Goal: Transaction & Acquisition: Purchase product/service

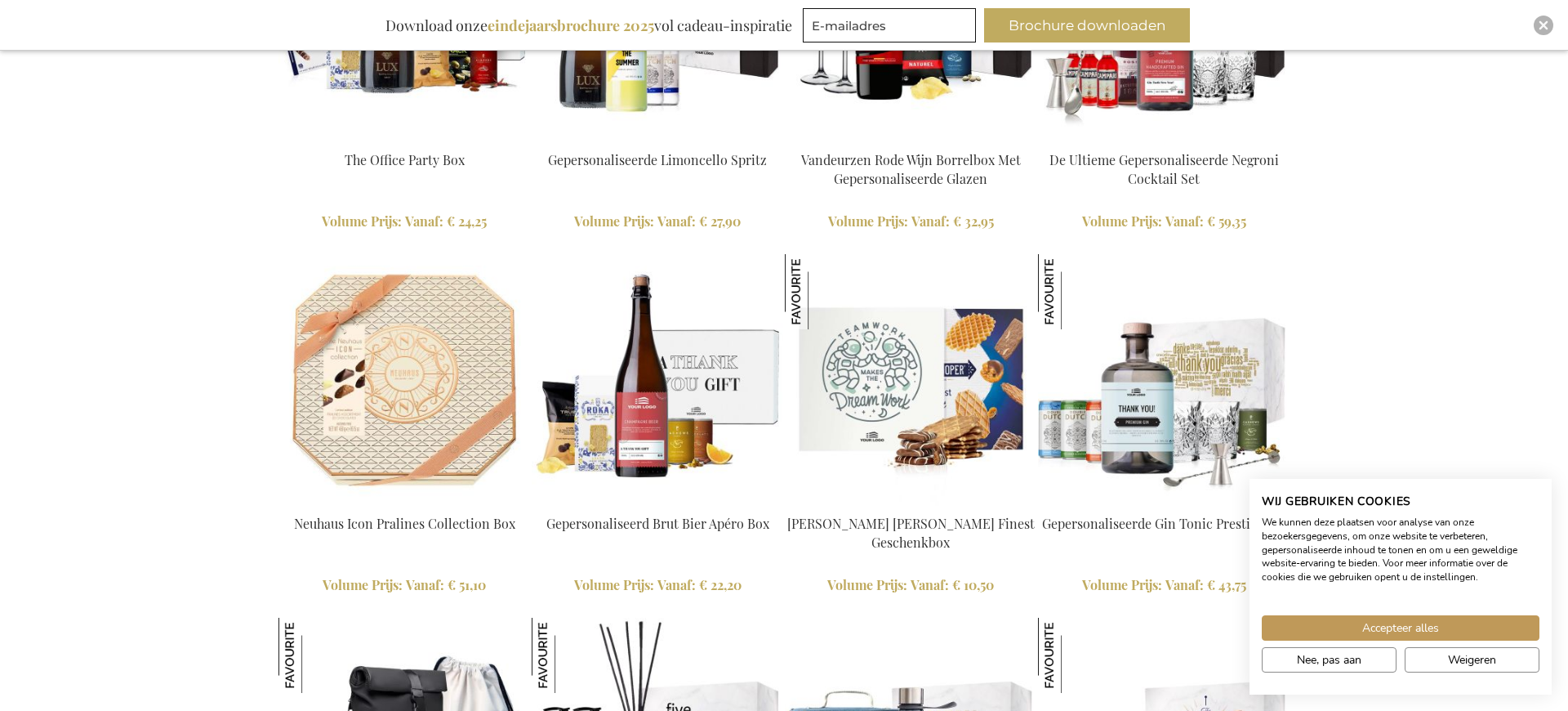
scroll to position [2551, 0]
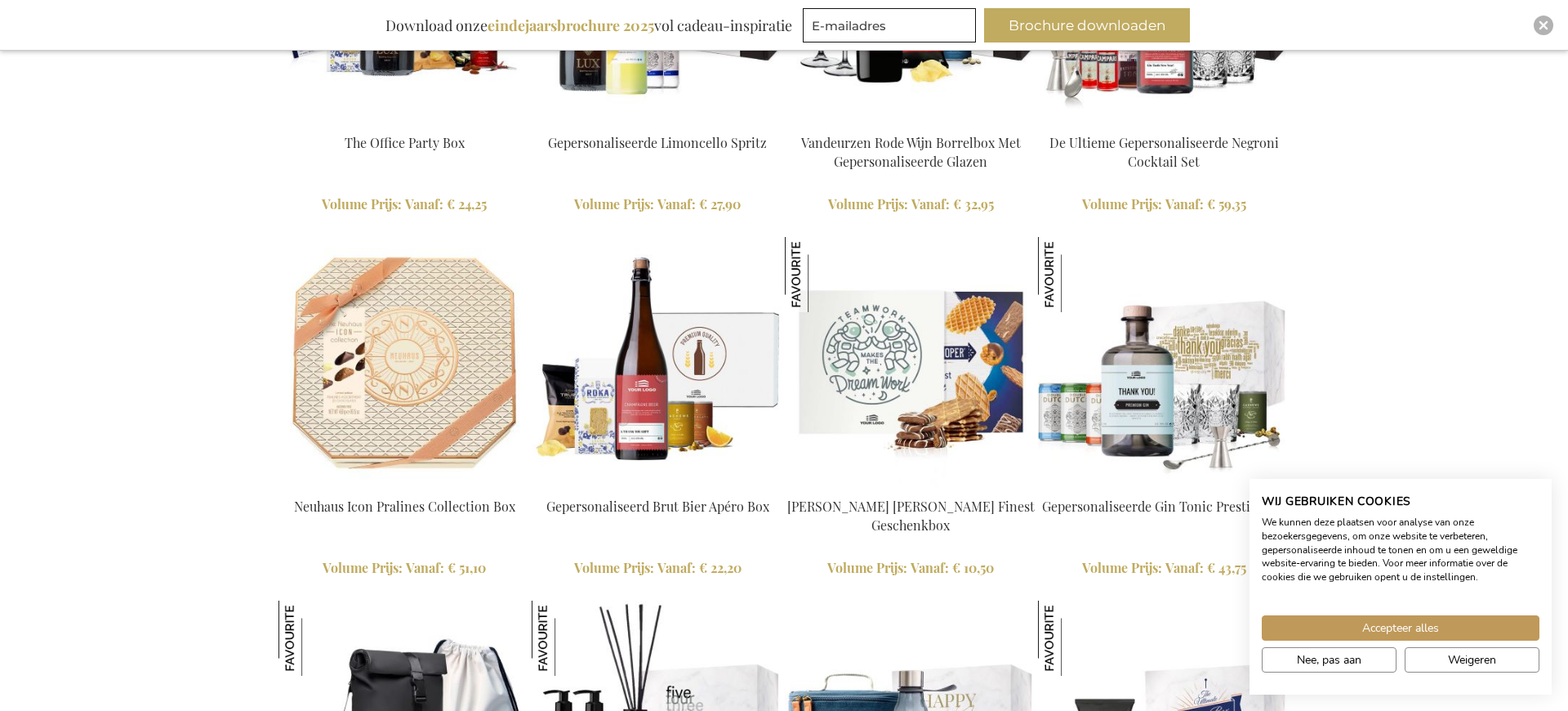
click at [693, 394] on img at bounding box center [658, 363] width 252 height 252
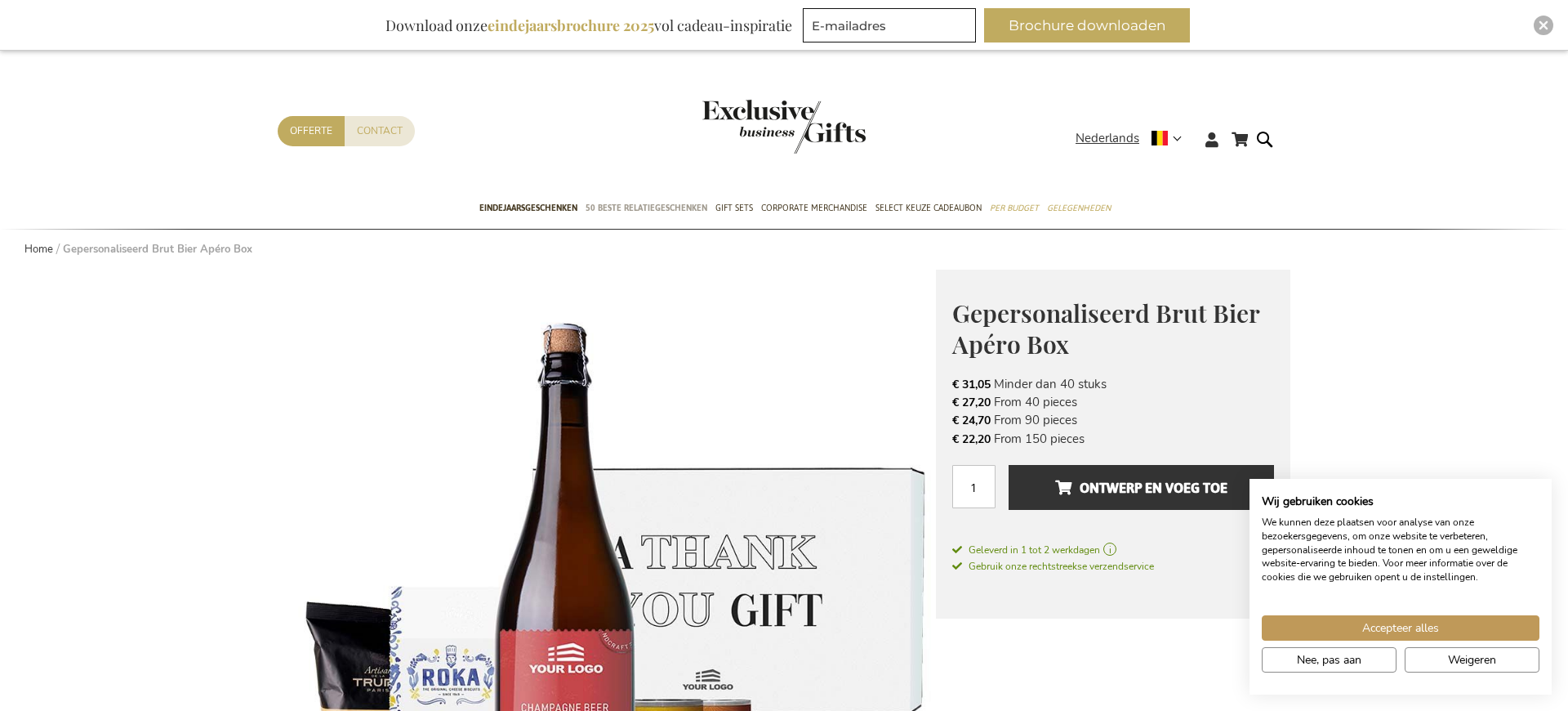
click at [642, 217] on link "50 beste relatiegeschenken" at bounding box center [647, 209] width 122 height 41
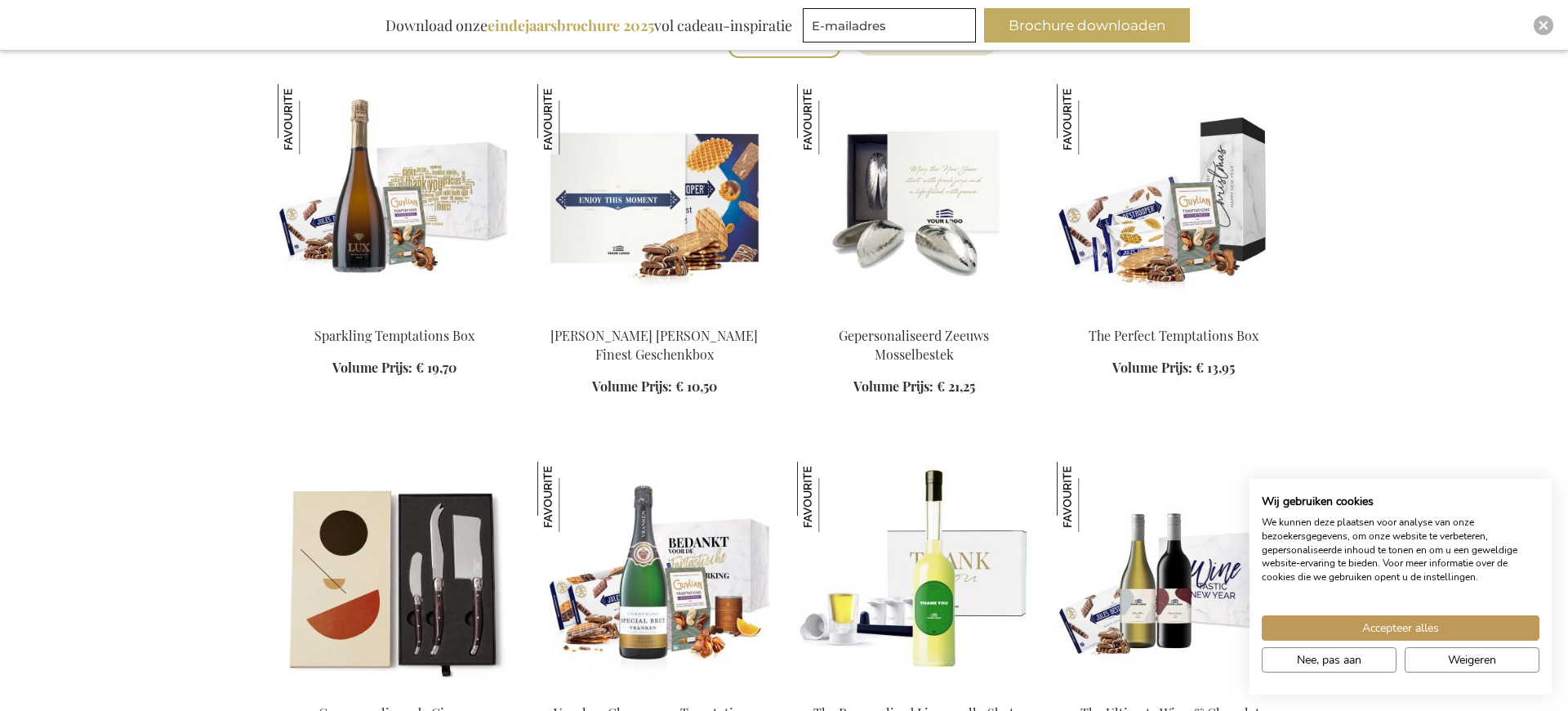
scroll to position [626, 0]
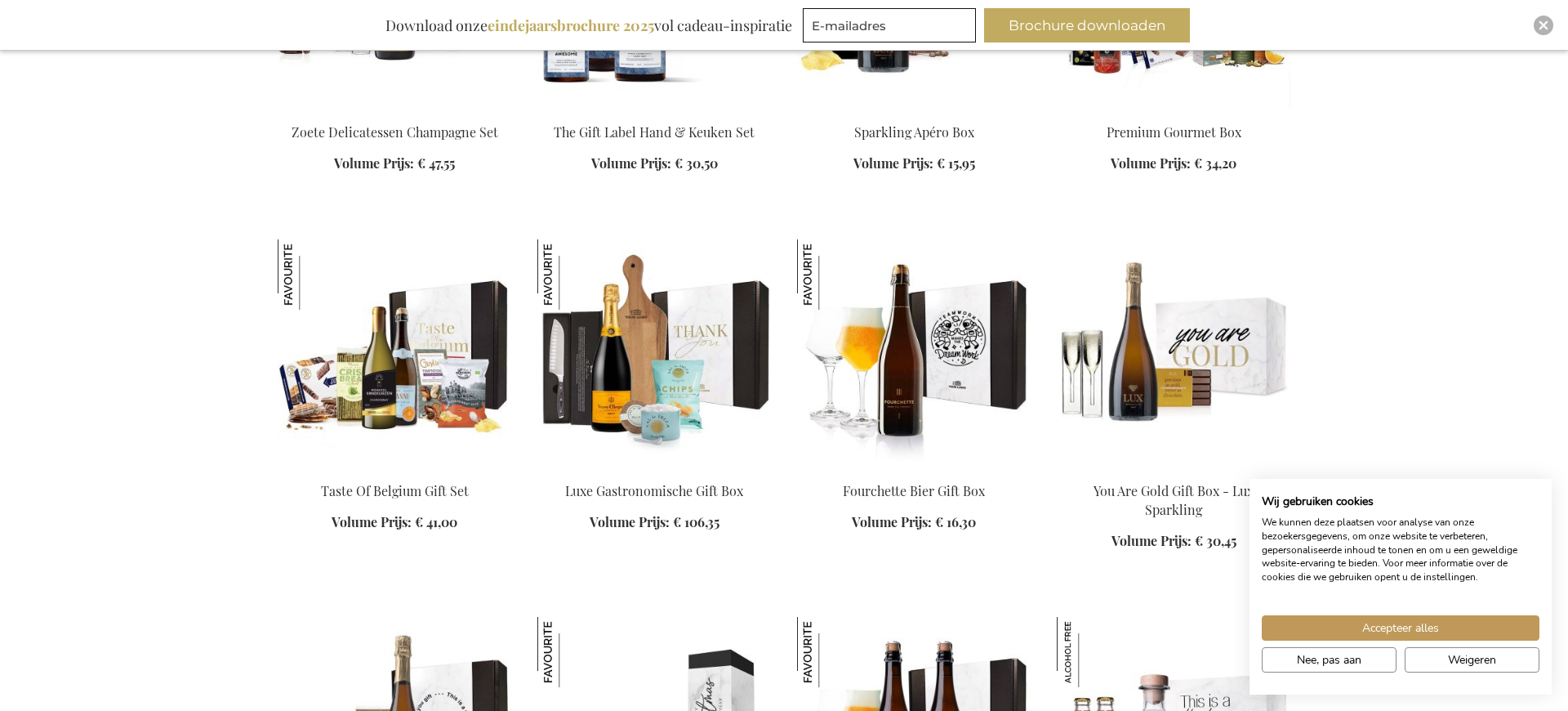
scroll to position [1962, 0]
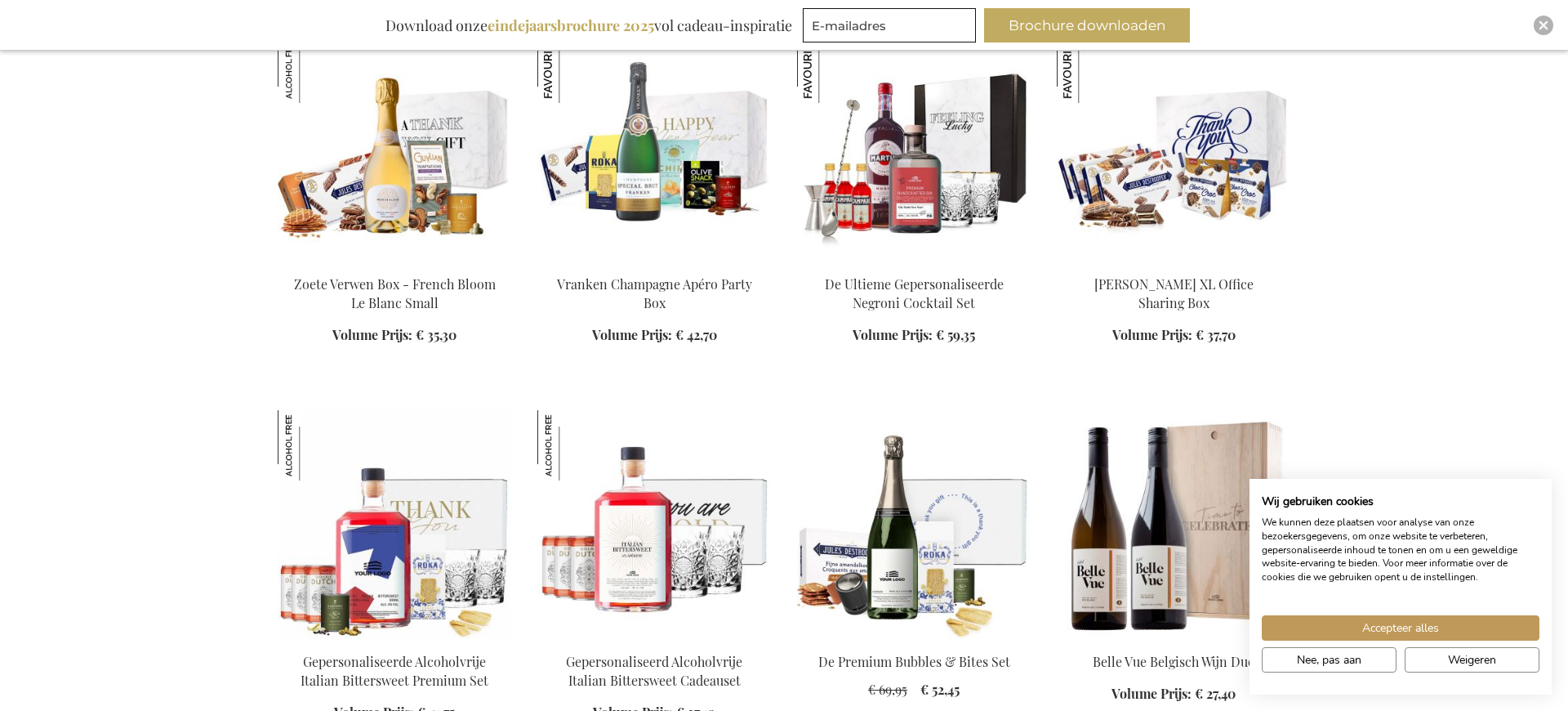
scroll to position [2924, 0]
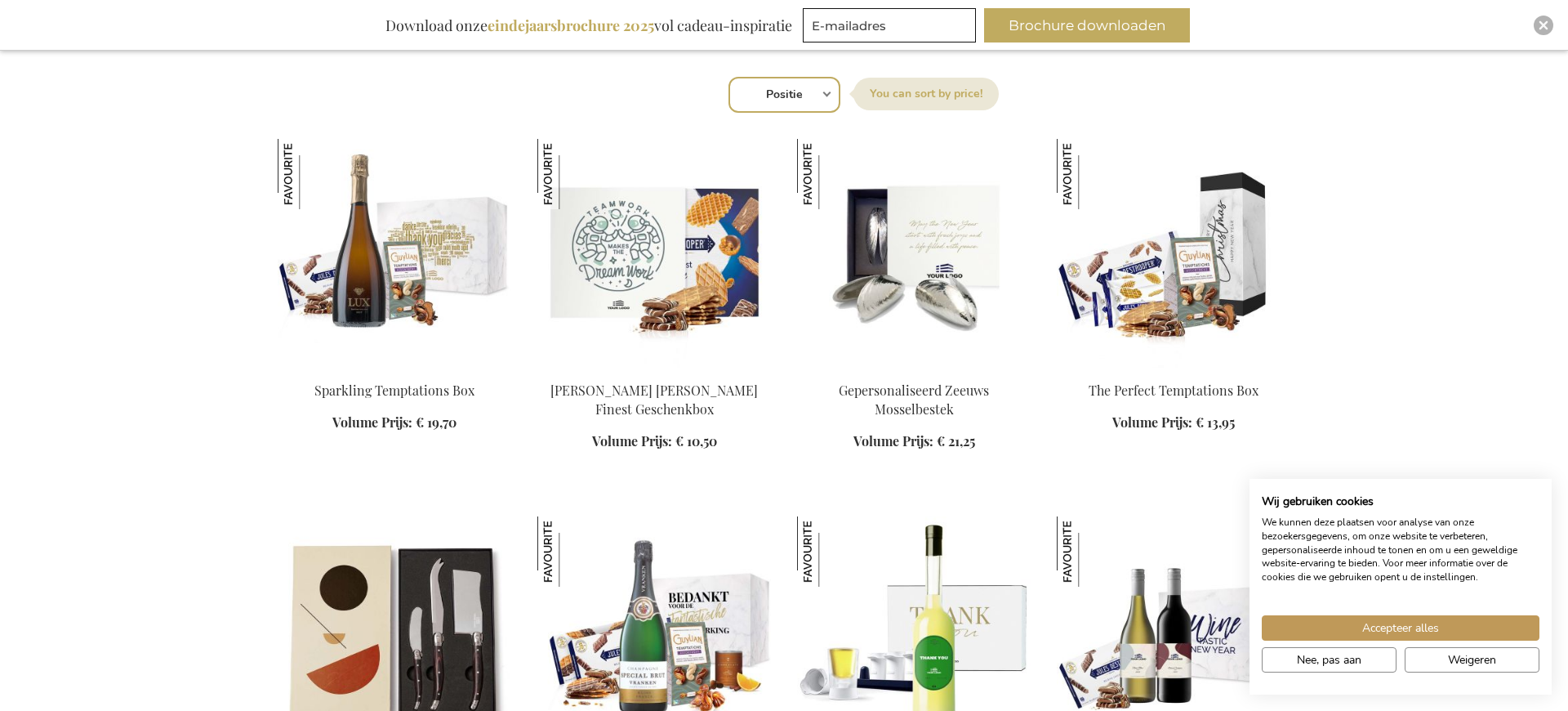
scroll to position [572, 0]
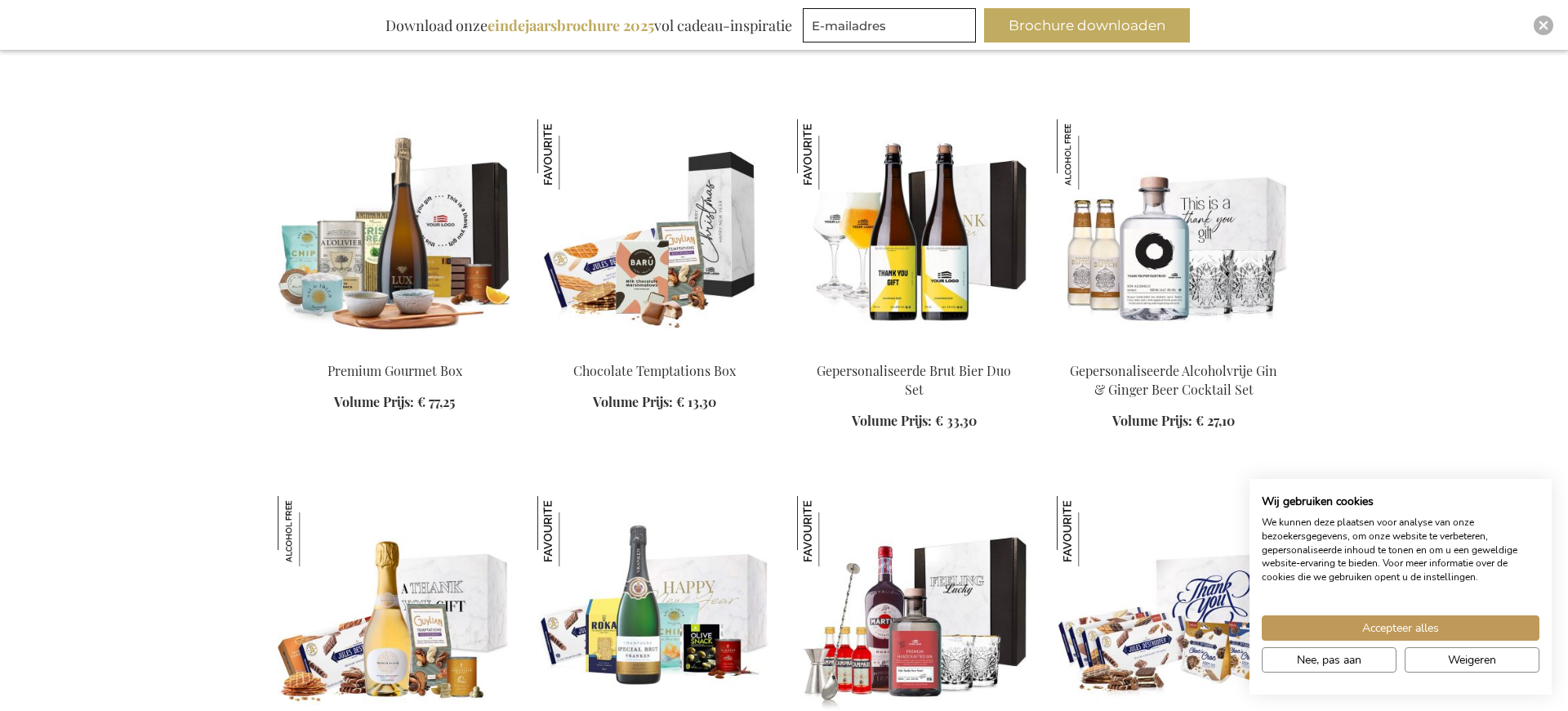
scroll to position [2460, 0]
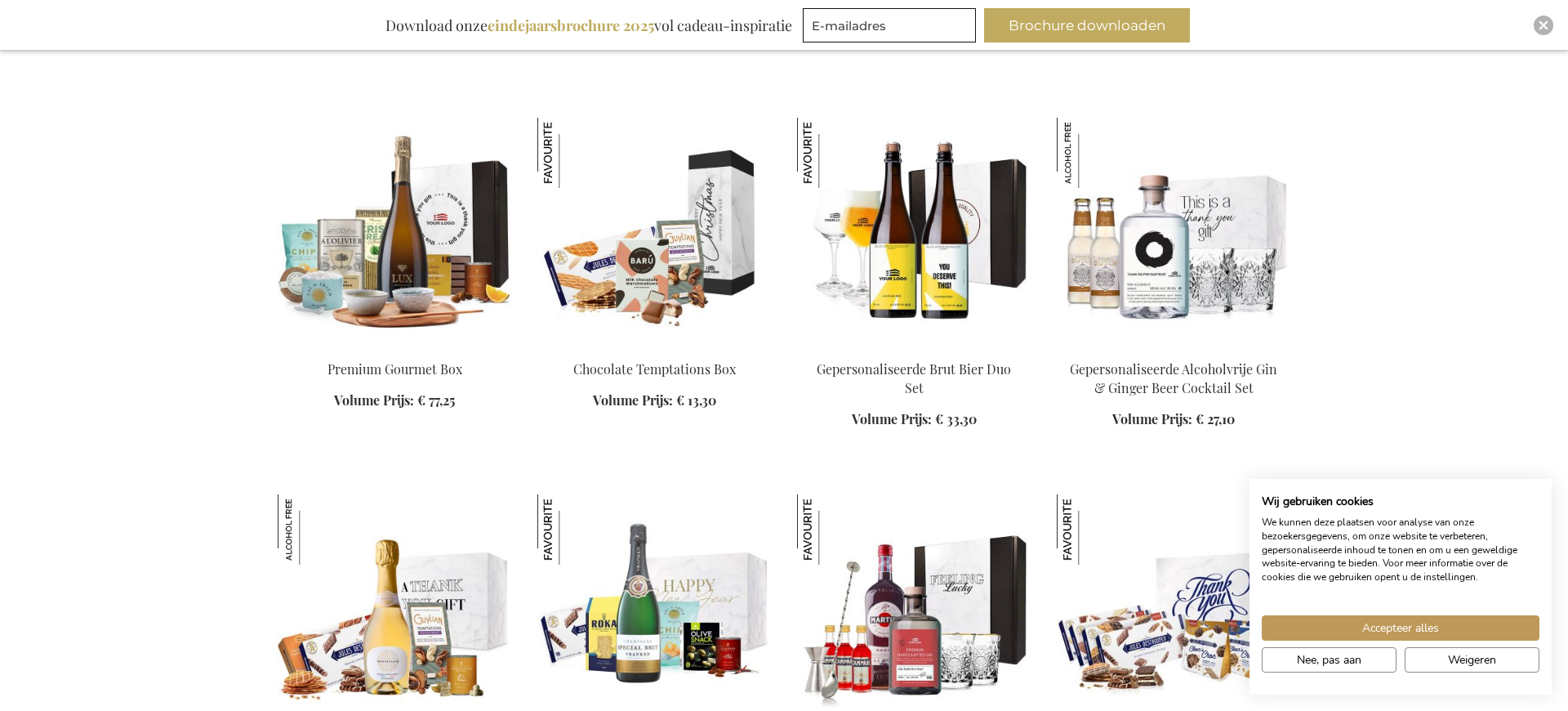
click at [941, 279] on img at bounding box center [913, 233] width 233 height 229
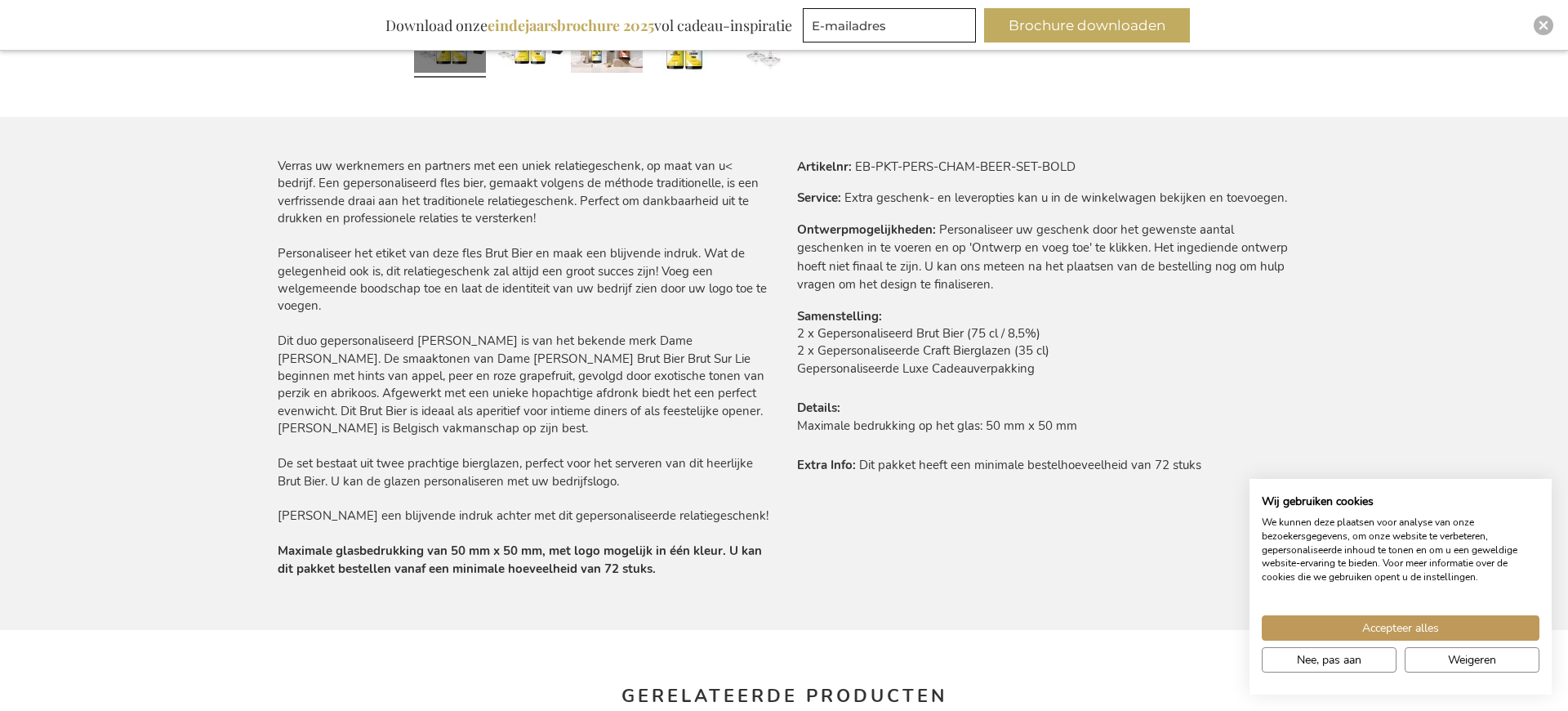
scroll to position [943, 0]
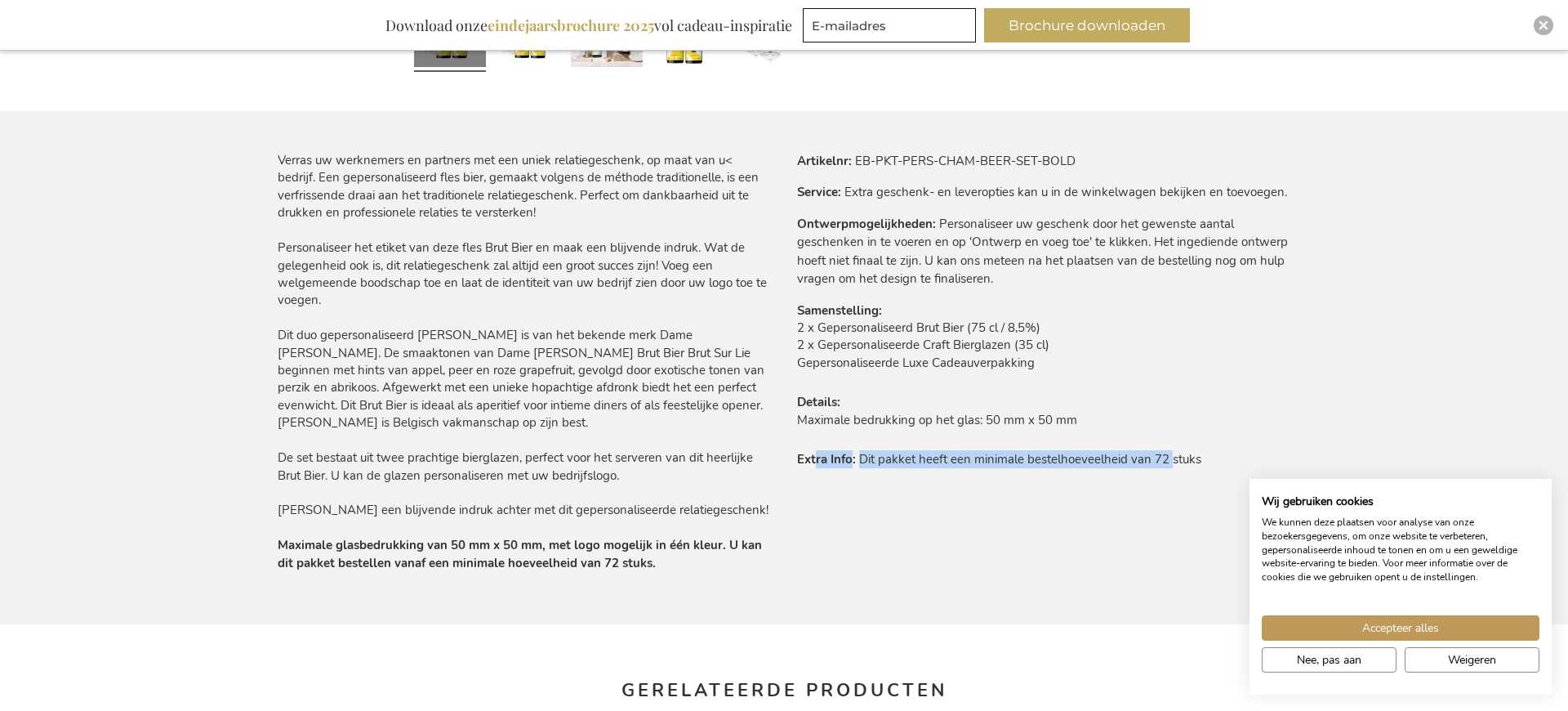
drag, startPoint x: 816, startPoint y: 457, endPoint x: 1172, endPoint y: 457, distance: 356.0
click at [1172, 457] on tr "Extra Info Dit pakket heeft een minimale bestelhoeveelheid van 72 stuks" at bounding box center [1044, 459] width 493 height 18
click at [1112, 484] on div "Verras uw werknemers en partners met een uniek relatiegeschenk, op maat van u< …" at bounding box center [784, 388] width 1013 height 472
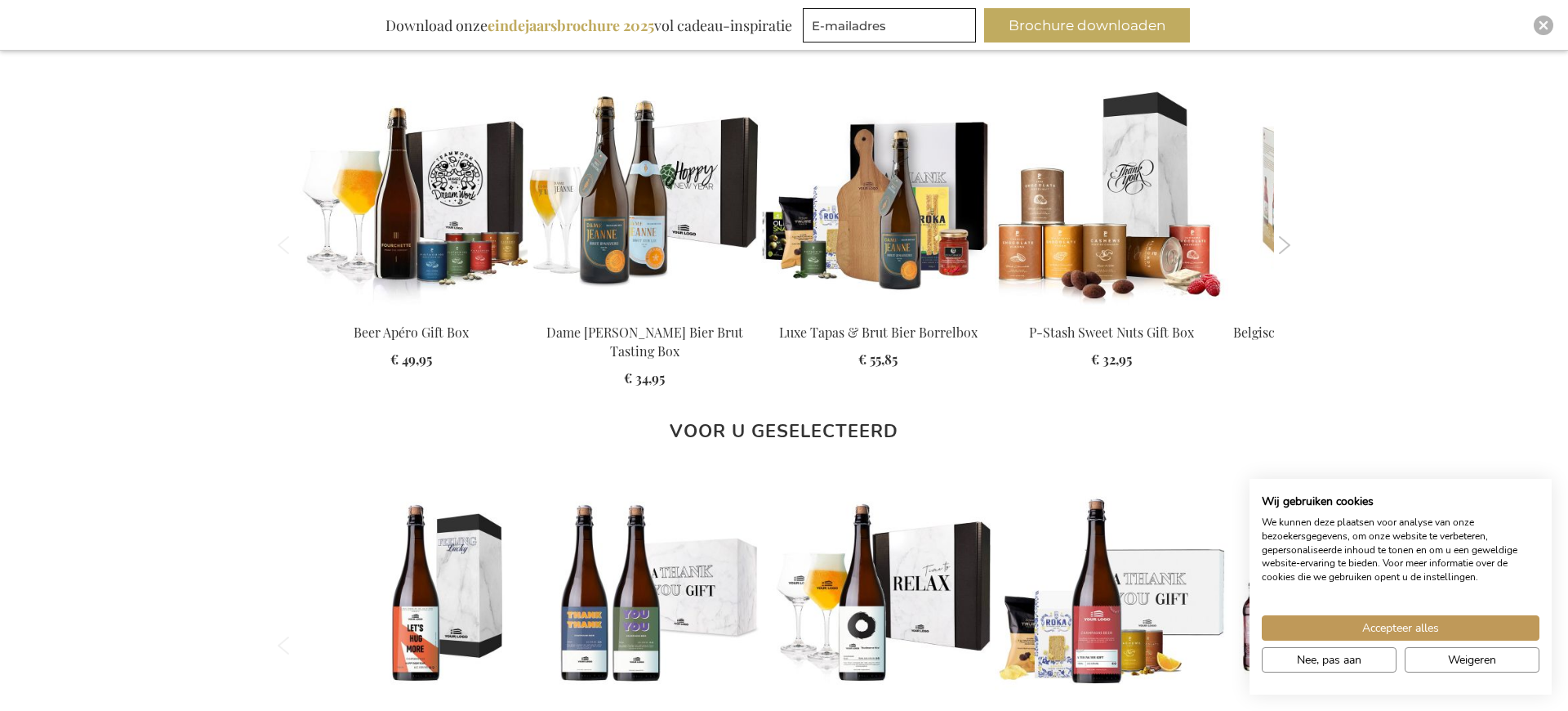
scroll to position [1611, 0]
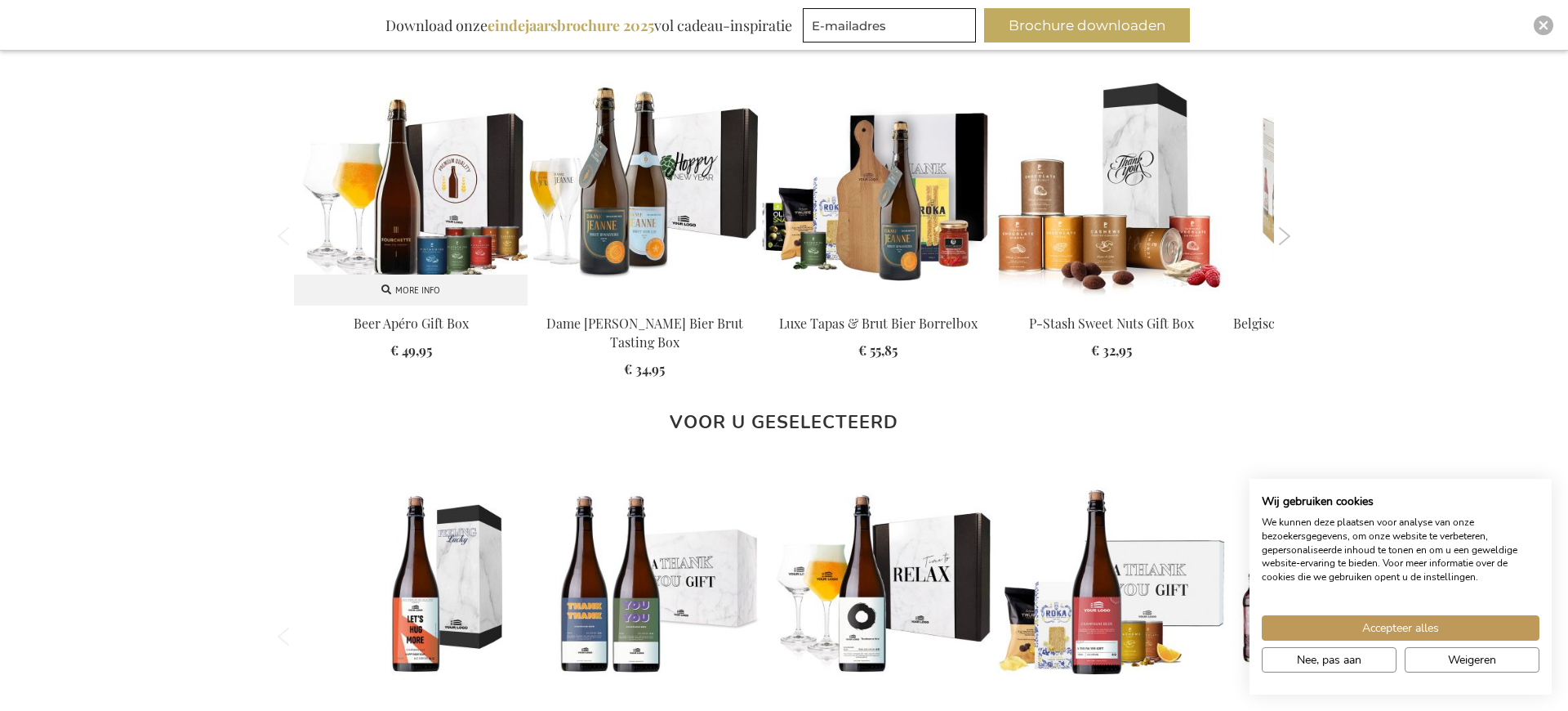
click at [383, 200] on img at bounding box center [410, 188] width 233 height 233
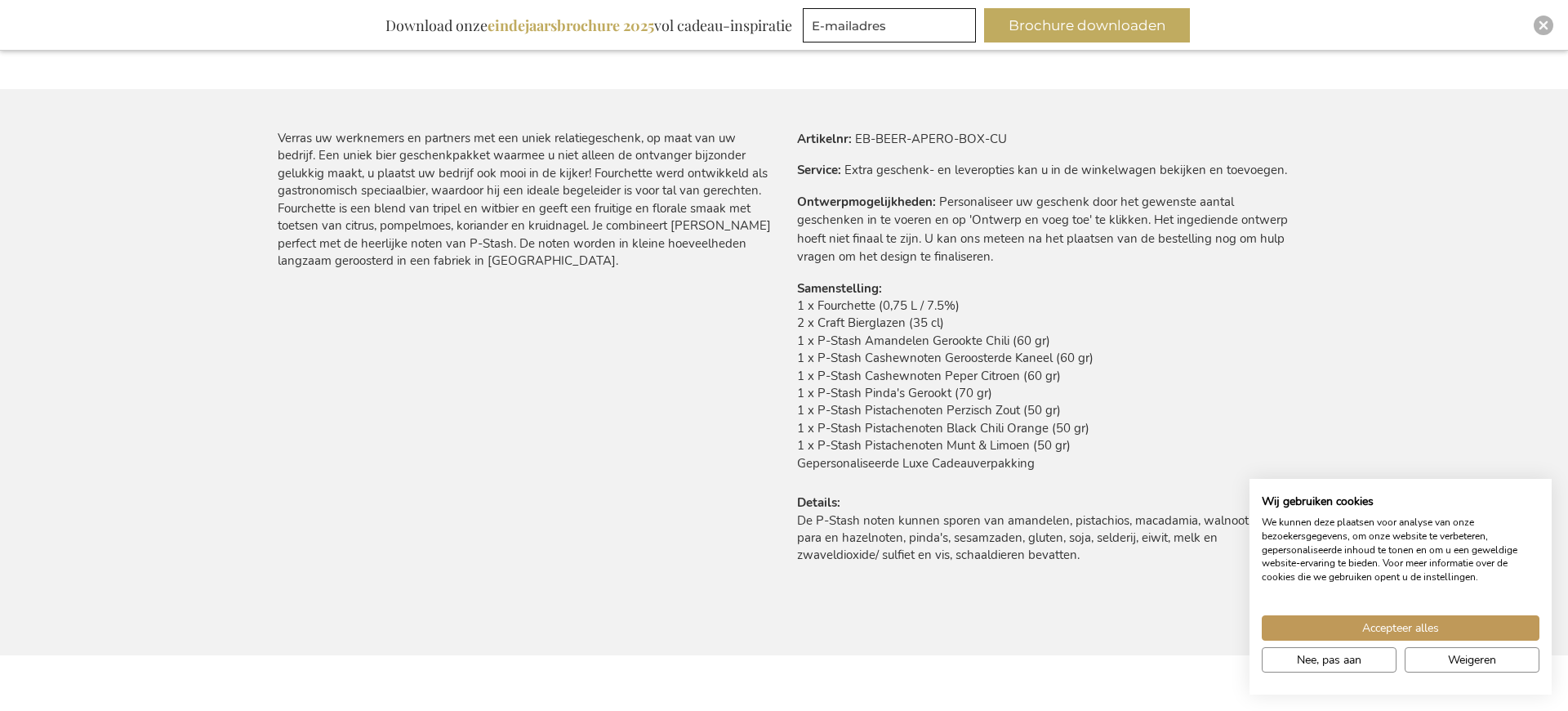
scroll to position [968, 0]
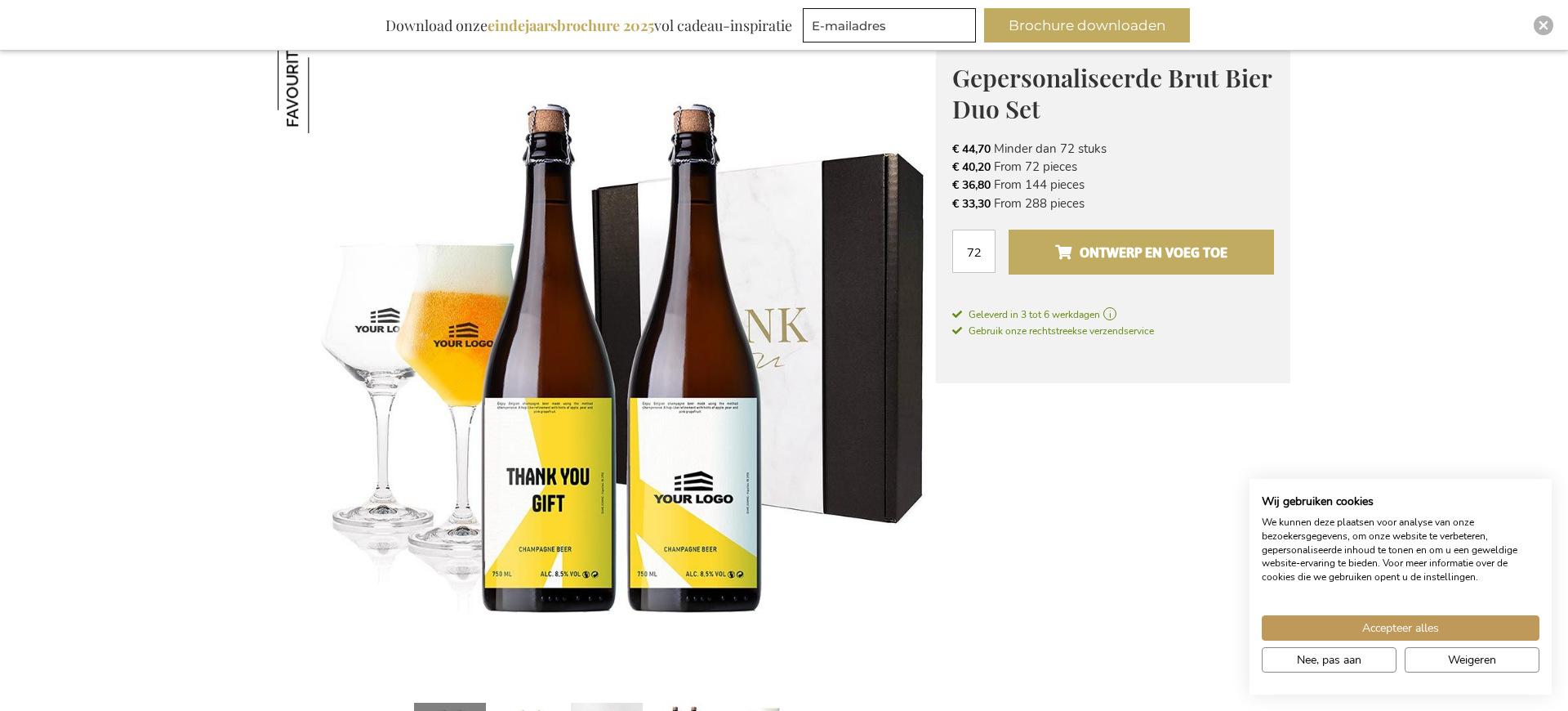
scroll to position [233, 0]
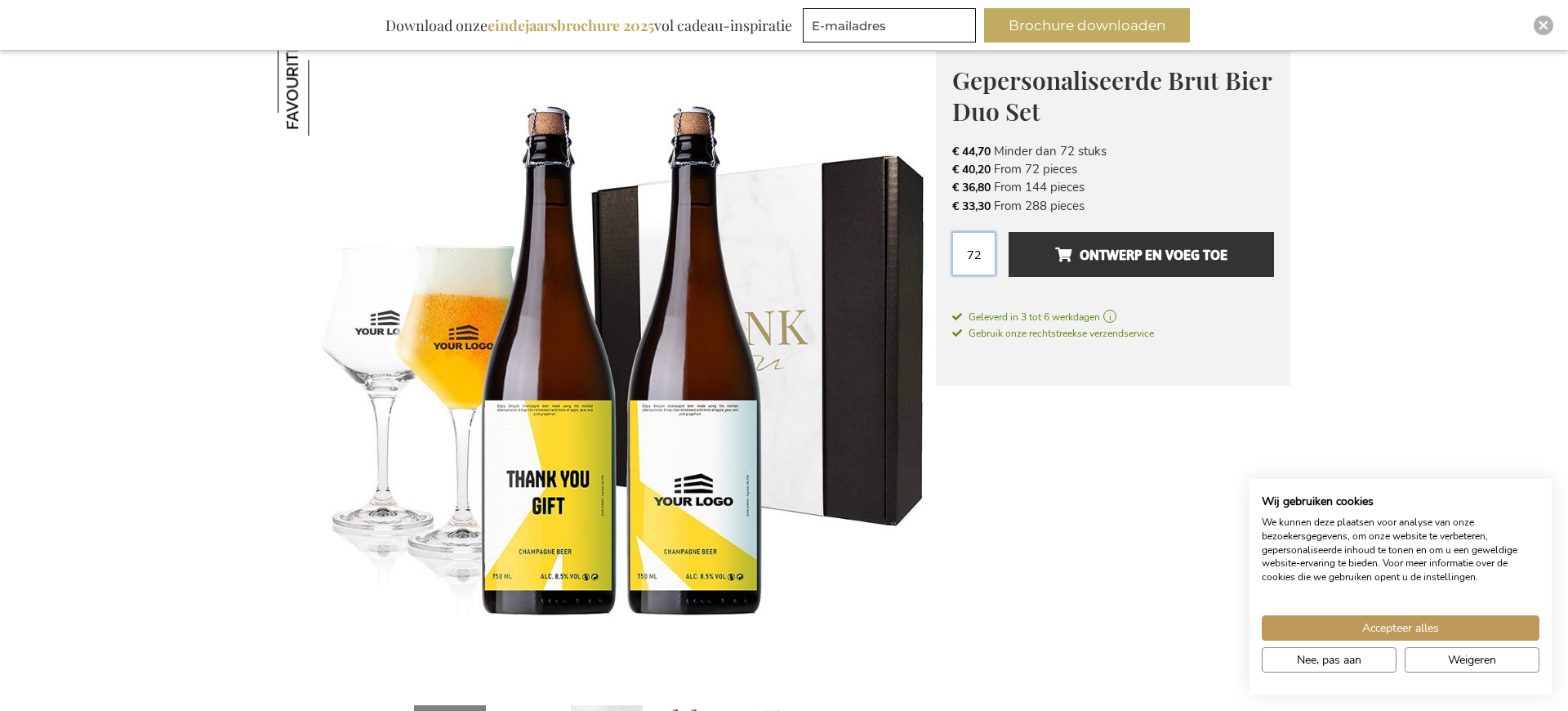
drag, startPoint x: 983, startPoint y: 253, endPoint x: 949, endPoint y: 253, distance: 34.0
click at [949, 253] on div "Gepersonaliseerde Brut Bier Duo Set Een uniek relatiegeschenk Message On A Bott…" at bounding box center [1113, 211] width 354 height 349
type input "1"
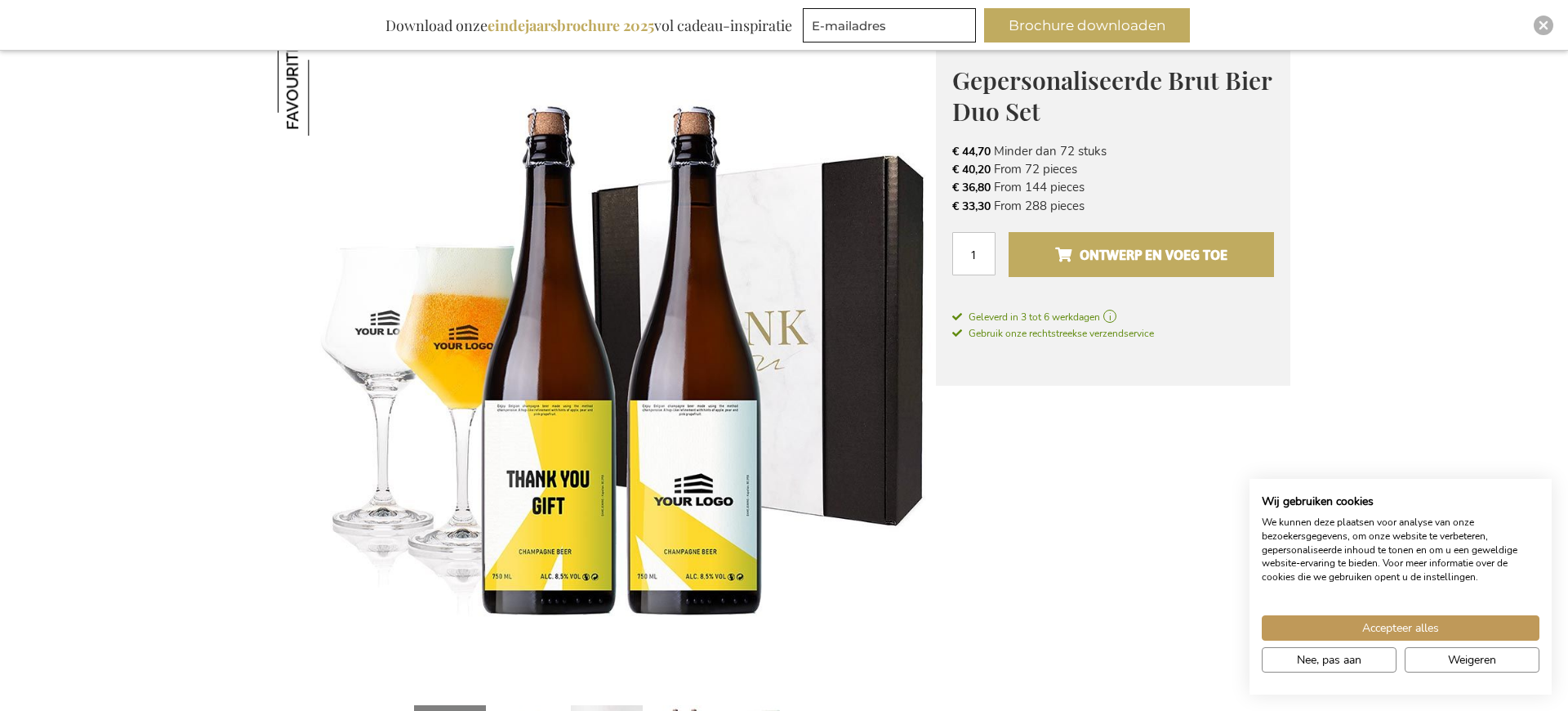
click at [1097, 265] on span "Ontwerp en voeg toe" at bounding box center [1142, 255] width 173 height 26
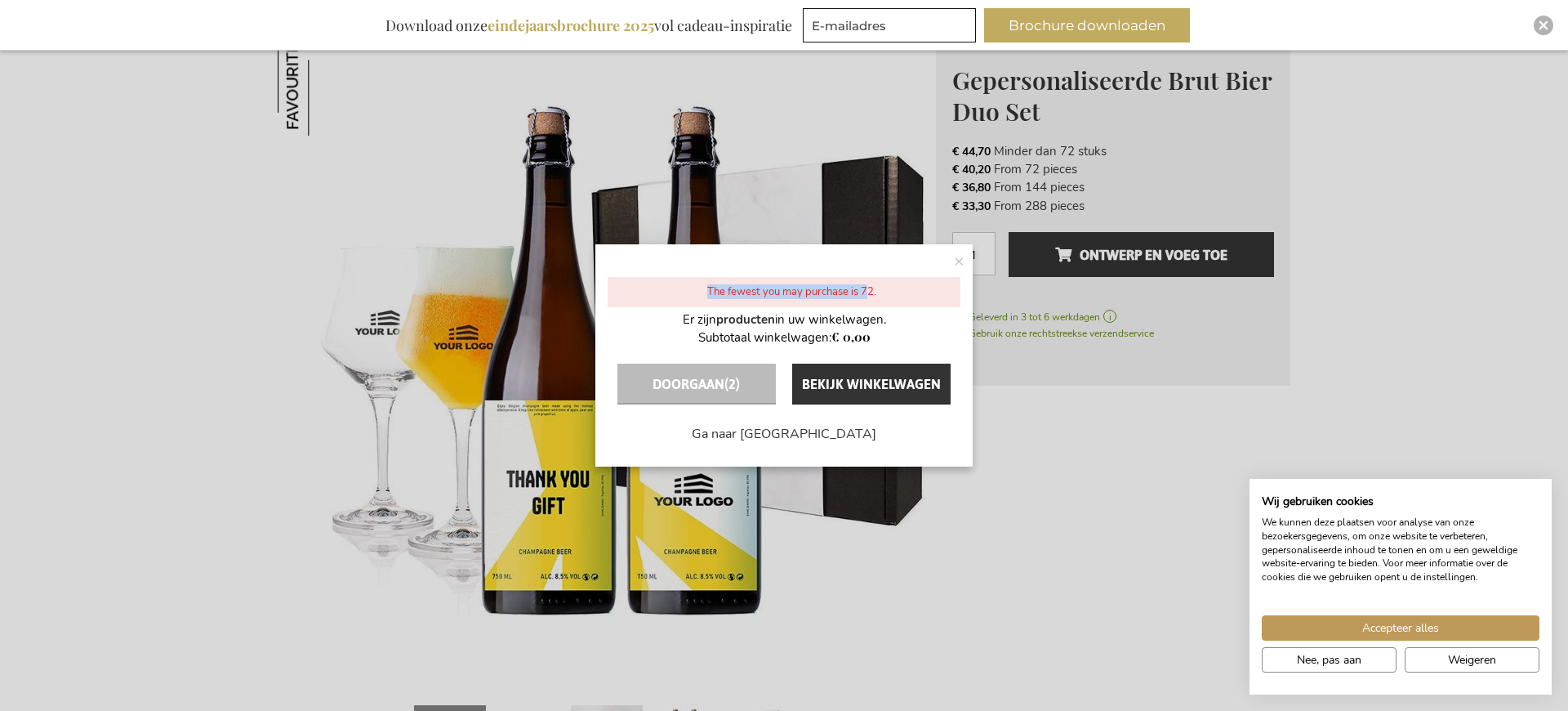
drag, startPoint x: 869, startPoint y: 287, endPoint x: 905, endPoint y: 285, distance: 36.1
click at [904, 285] on div "The fewest you may purchase is 72." at bounding box center [784, 292] width 353 height 30
click at [1101, 494] on div "× The fewest you may purchase is 72. Er zijn producten in uw winkelwagen. Subto…" at bounding box center [784, 355] width 1568 height 711
